Goal: Entertainment & Leisure: Consume media (video, audio)

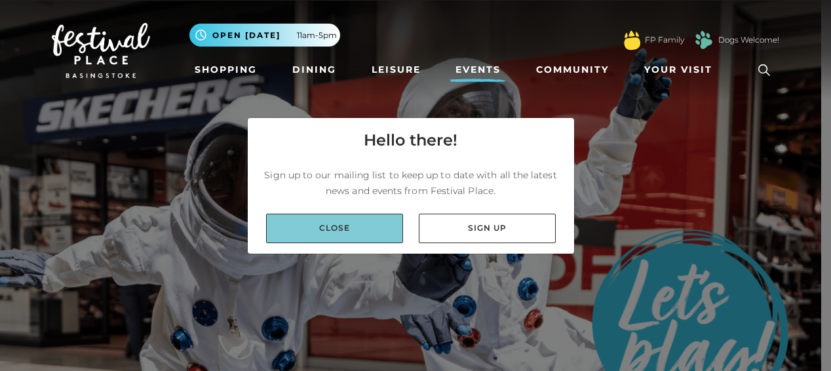
click at [327, 229] on link "Close" at bounding box center [334, 228] width 137 height 29
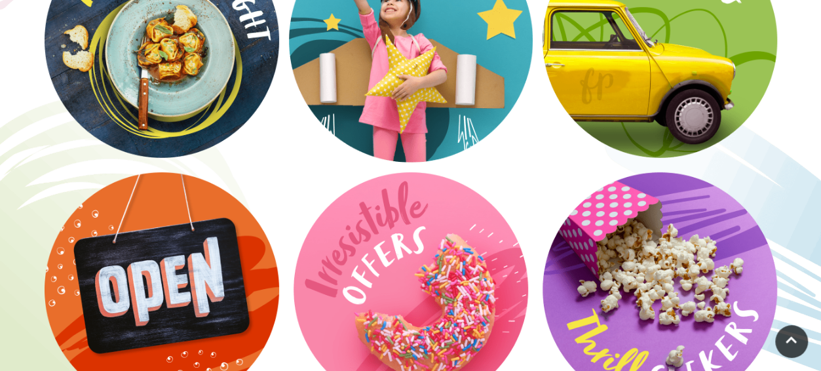
scroll to position [1912, 0]
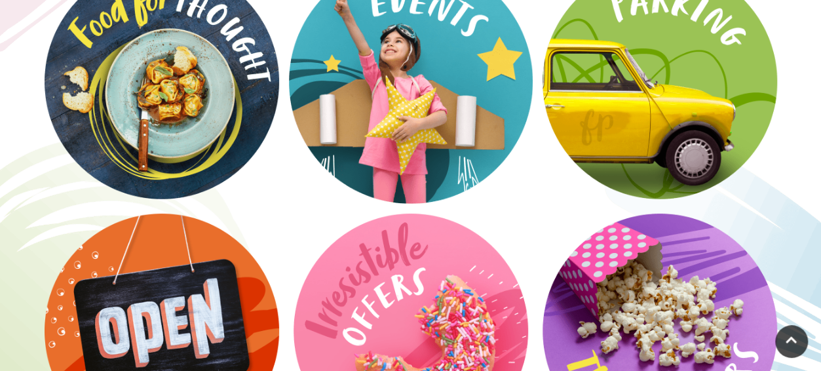
click at [414, 69] on video at bounding box center [411, 82] width 244 height 244
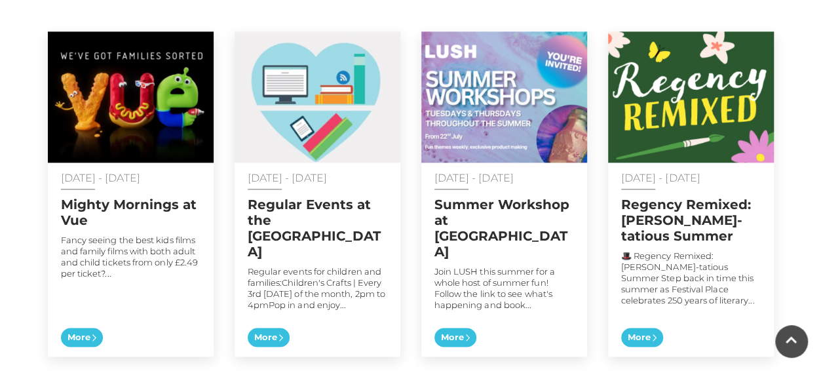
scroll to position [703, 0]
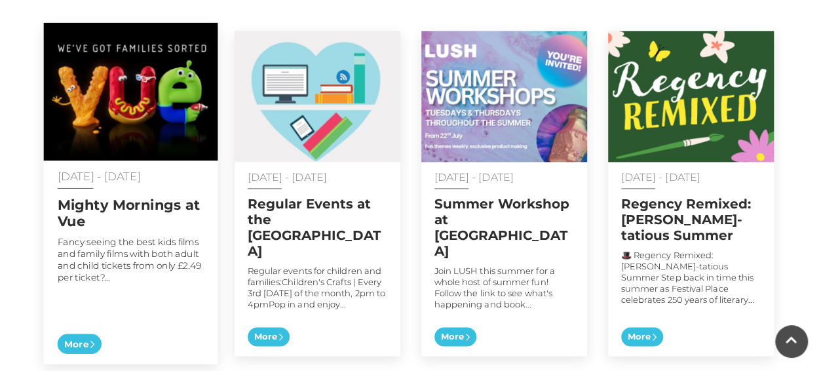
click at [123, 236] on p "Fancy seeing the best kids films and family films with both adult and child tic…" at bounding box center [130, 259] width 147 height 47
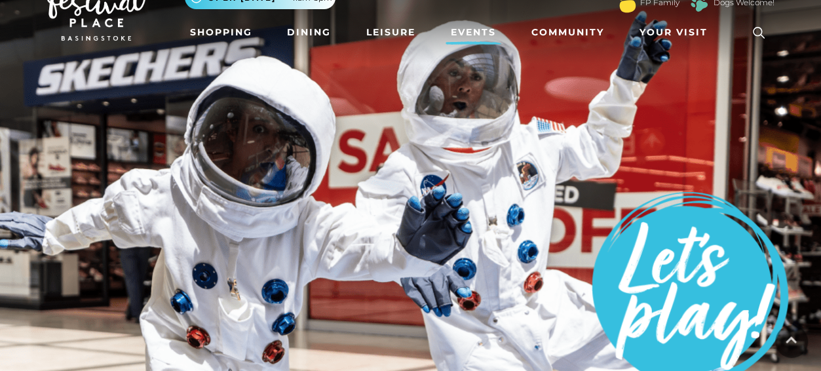
scroll to position [0, 0]
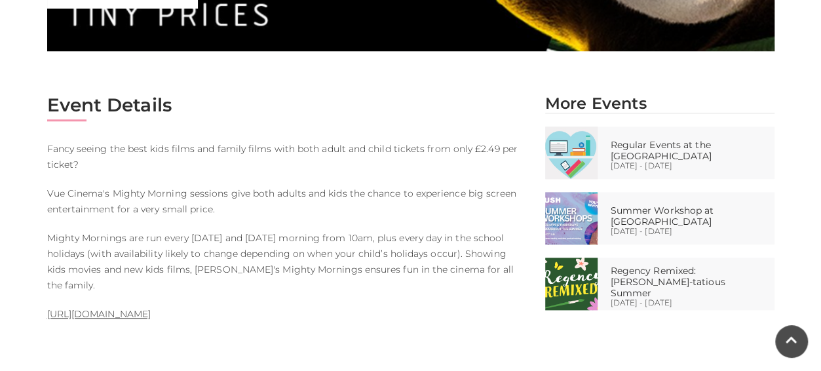
scroll to position [601, 0]
